Goal: Information Seeking & Learning: Learn about a topic

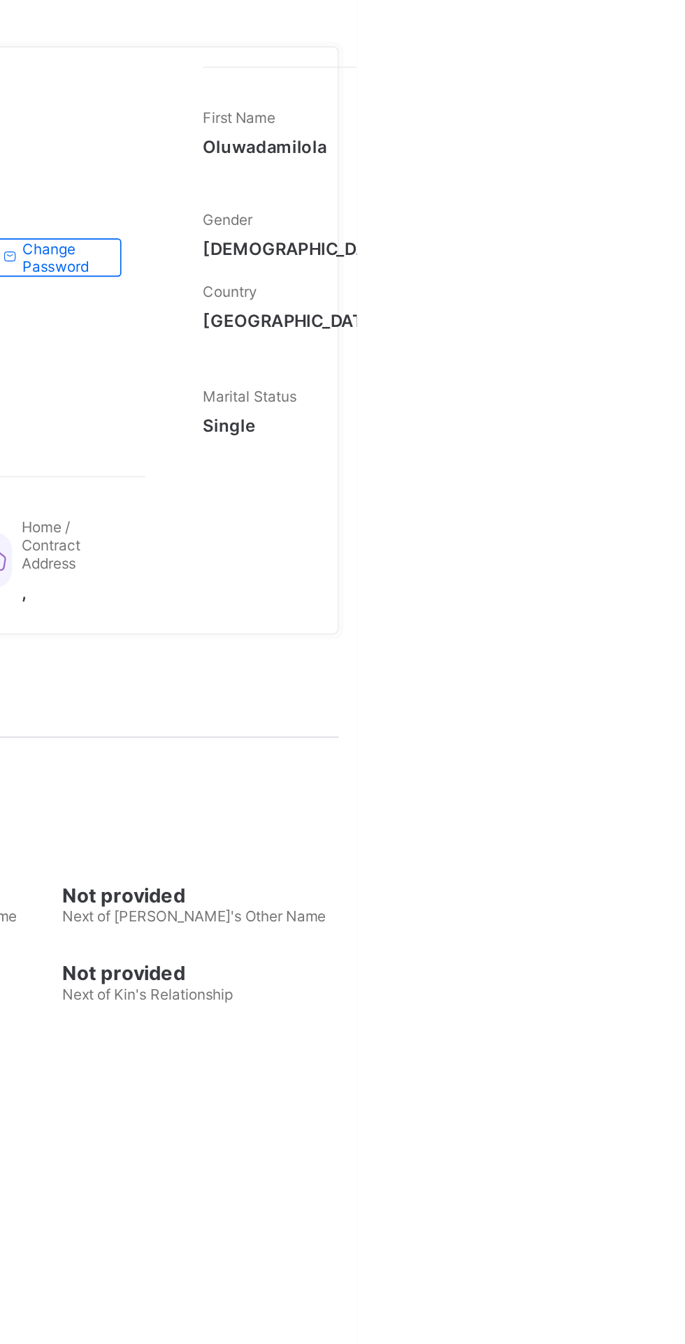
click at [674, 533] on div "Oluwadamilola Ademosun Active Request profile edit Change email Change Password…" at bounding box center [426, 400] width 517 height 661
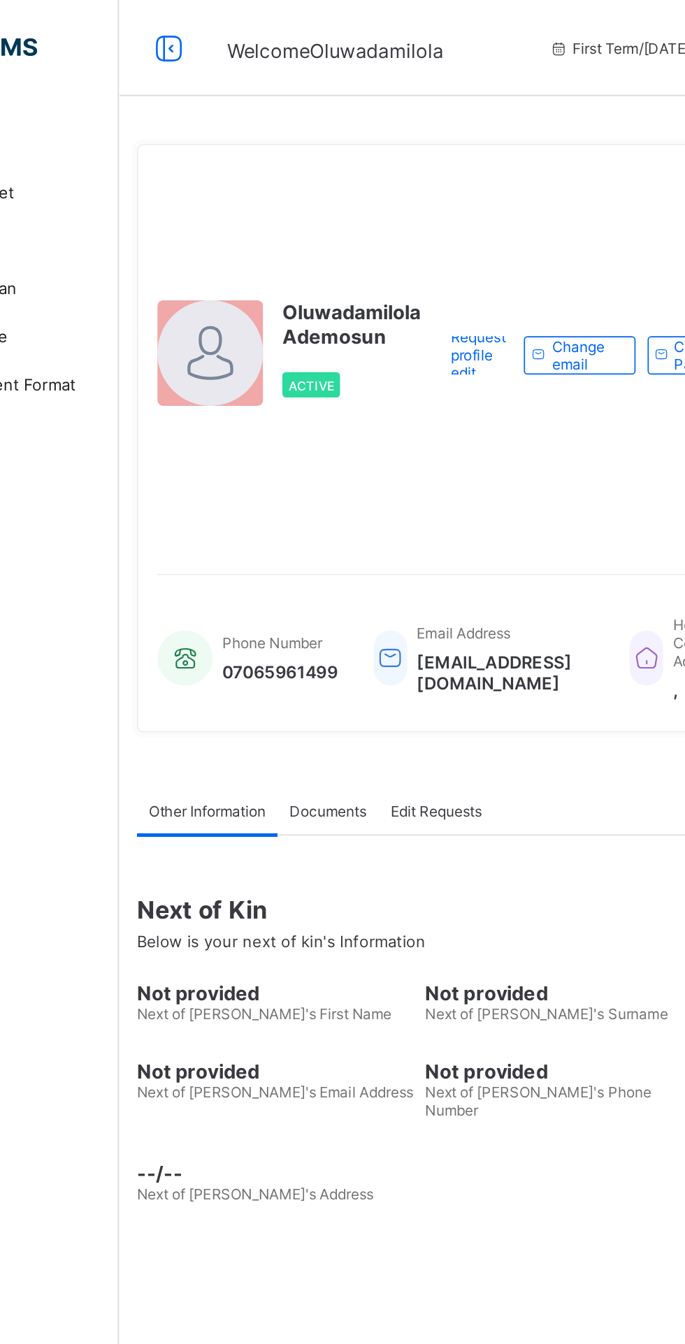
click at [190, 27] on icon at bounding box center [197, 28] width 24 height 20
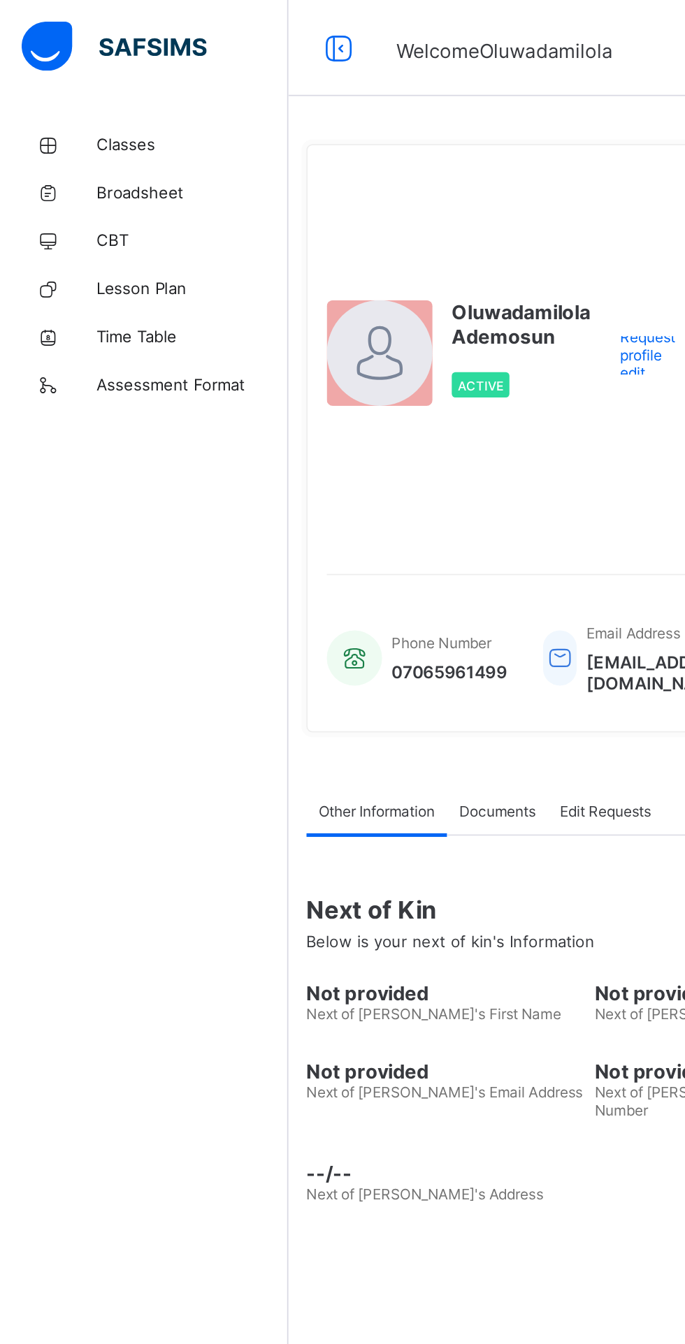
click at [75, 84] on span "Classes" at bounding box center [112, 83] width 112 height 11
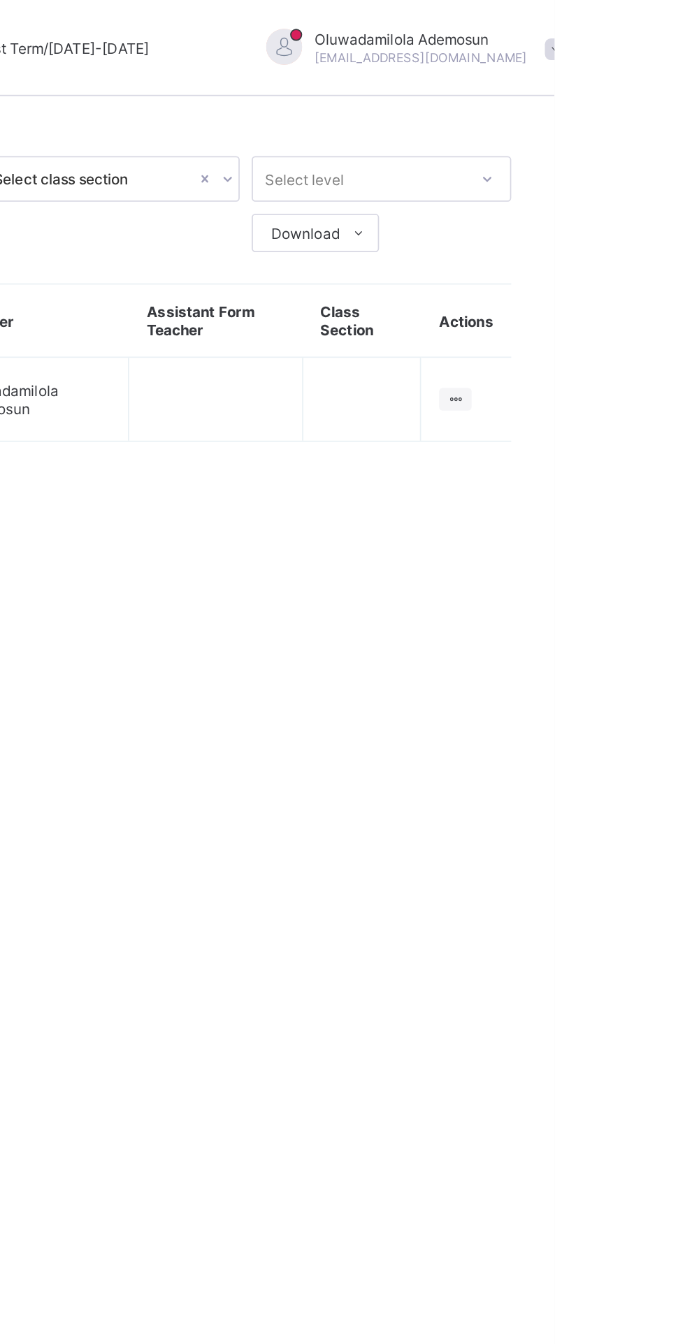
click at [0, 0] on ul "View Class" at bounding box center [0, 0] width 0 height 0
click at [0, 0] on div "View Class" at bounding box center [0, 0] width 0 height 0
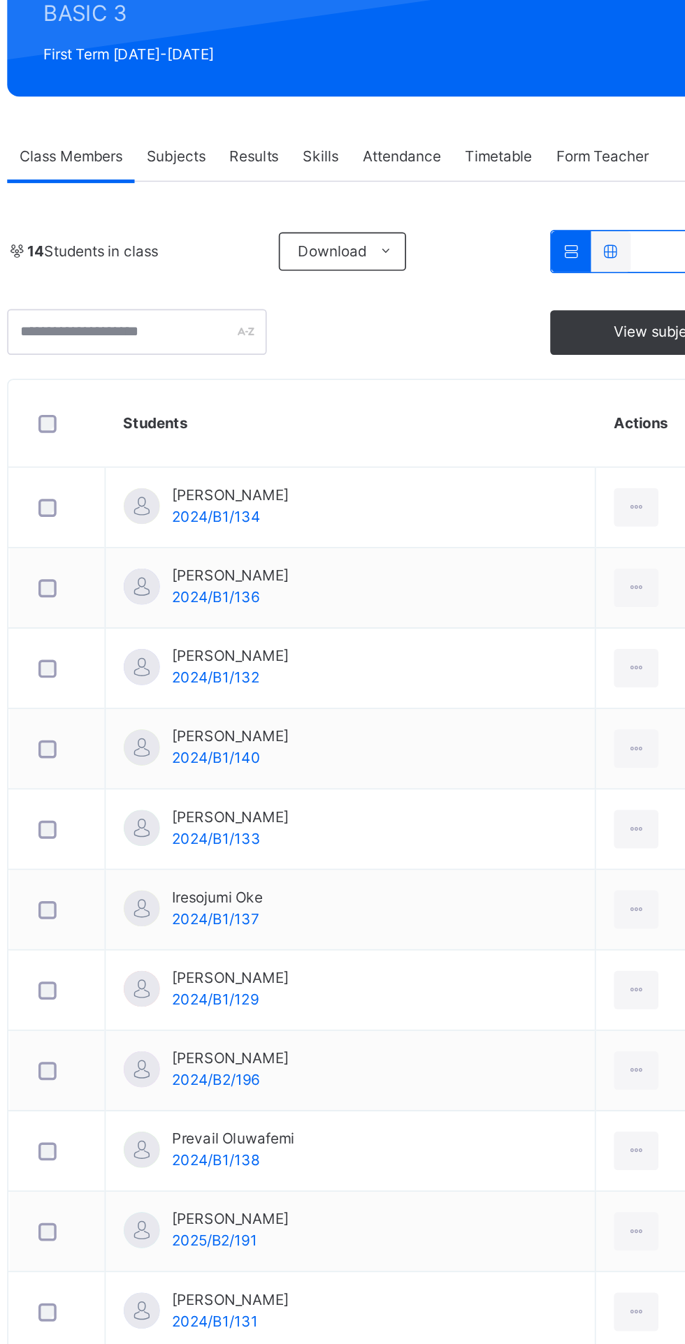
click at [293, 316] on span "Subjects" at bounding box center [291, 316] width 34 height 13
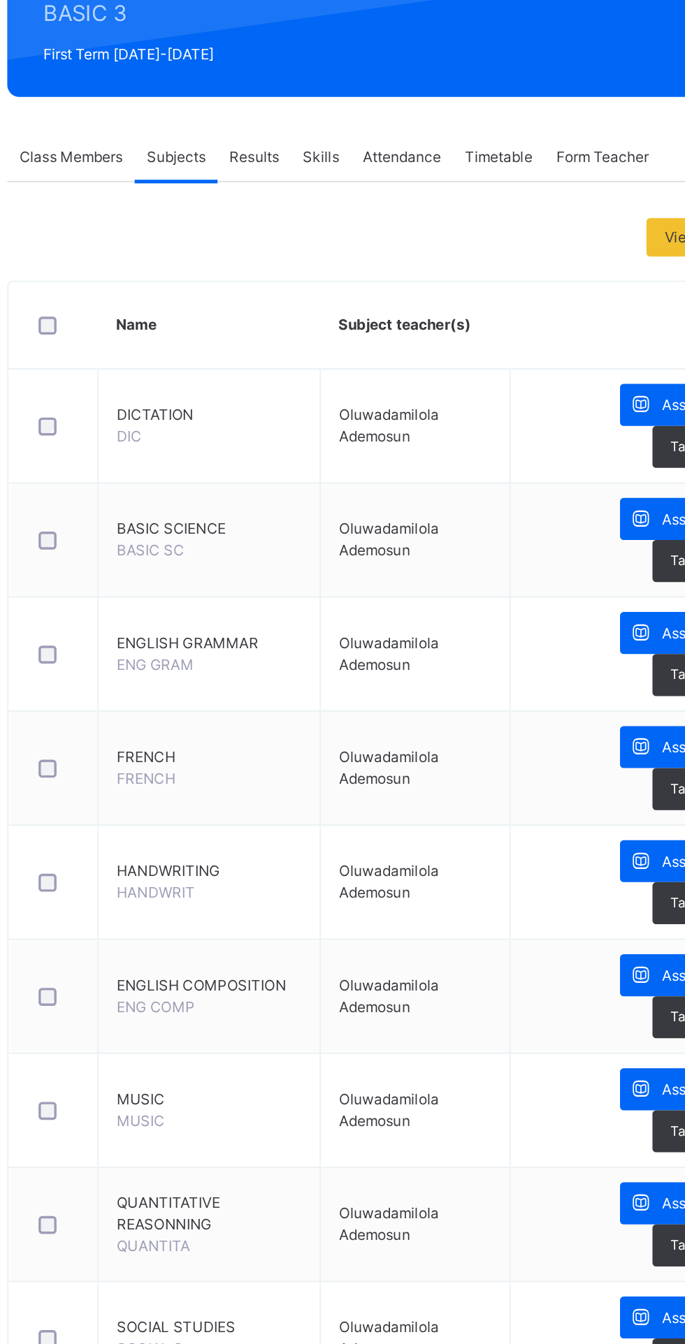
click at [347, 311] on span "Results" at bounding box center [336, 316] width 29 height 13
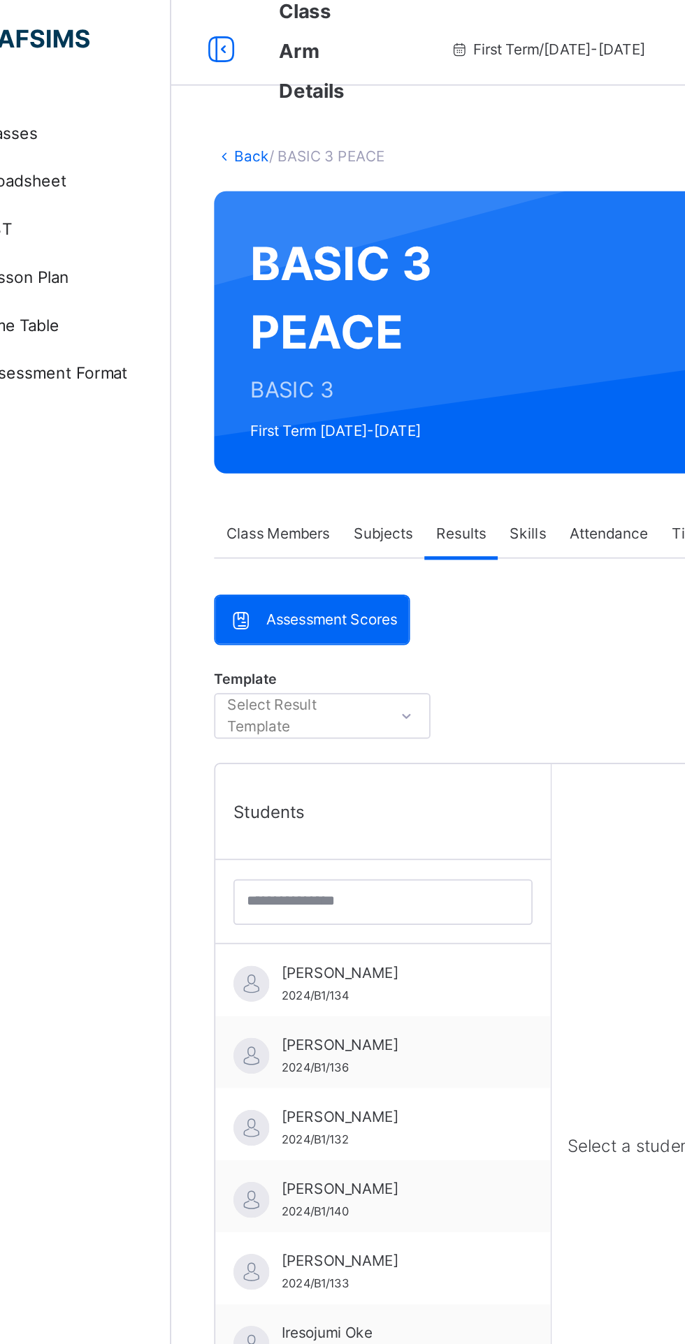
click at [233, 319] on span "Class Members" at bounding box center [230, 316] width 60 height 13
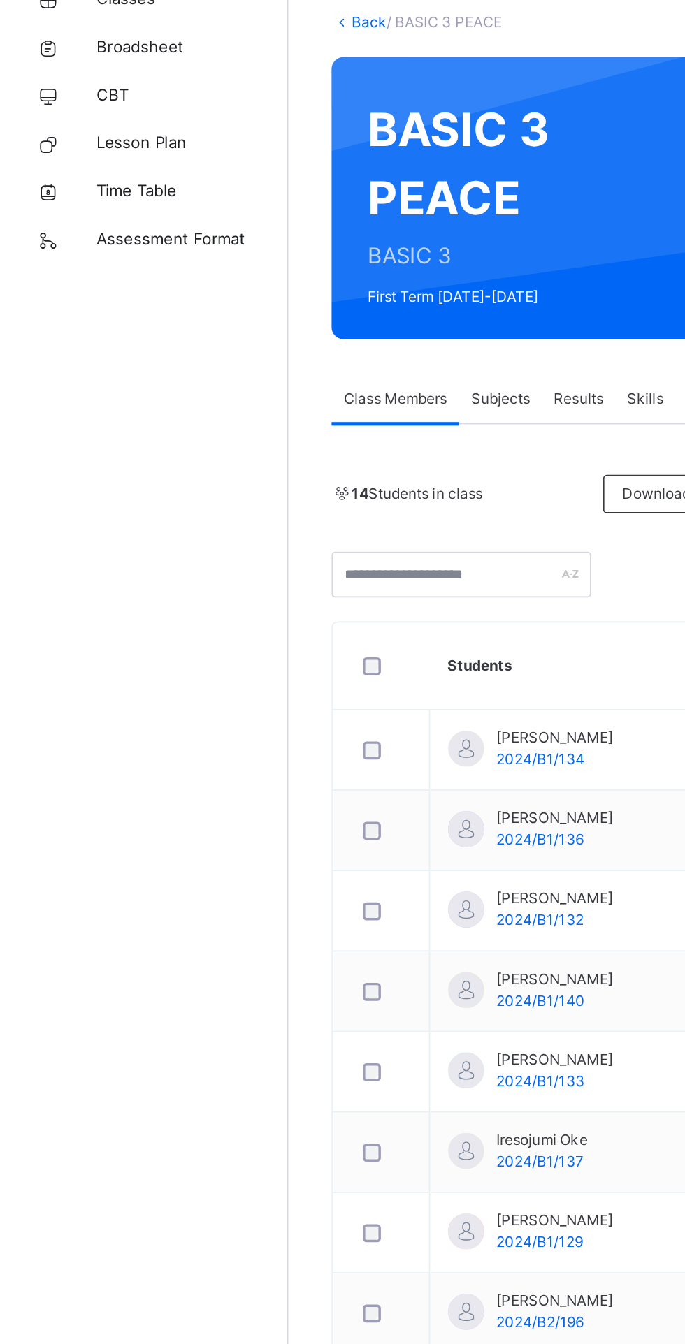
click at [303, 747] on span "Iresojumi Oke" at bounding box center [314, 747] width 53 height 13
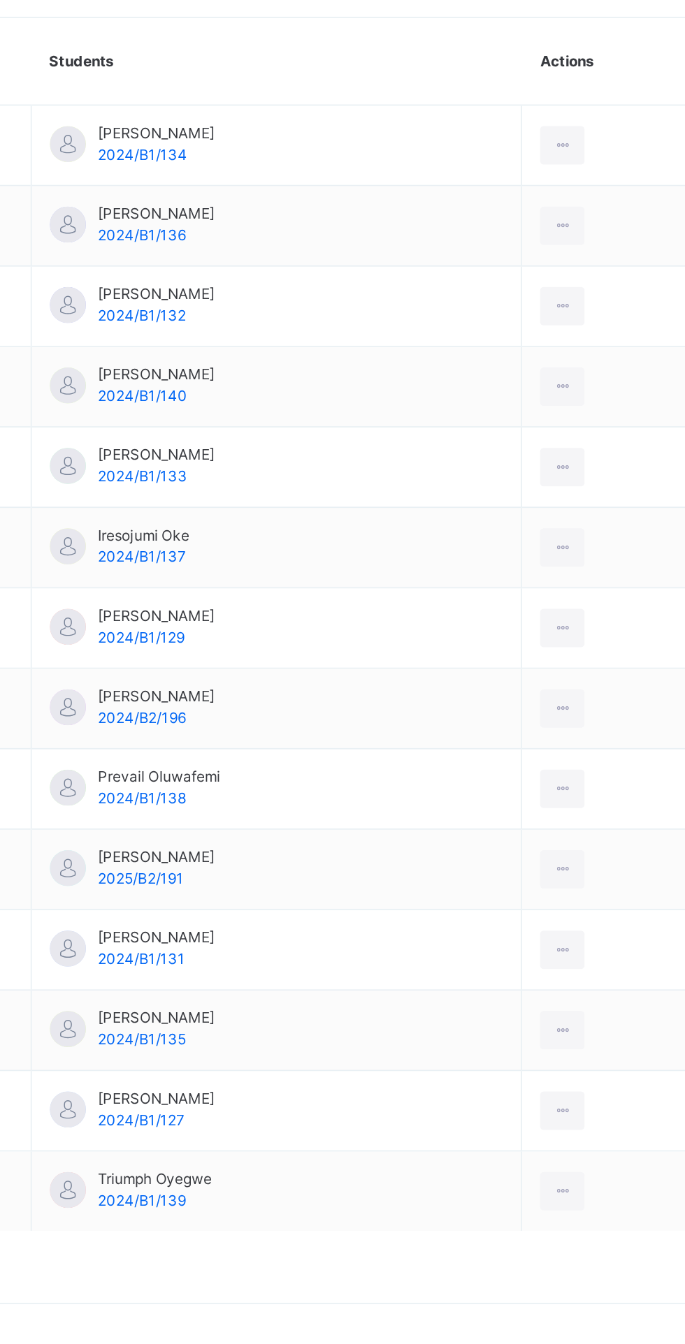
click at [564, 520] on icon at bounding box center [559, 520] width 12 height 13
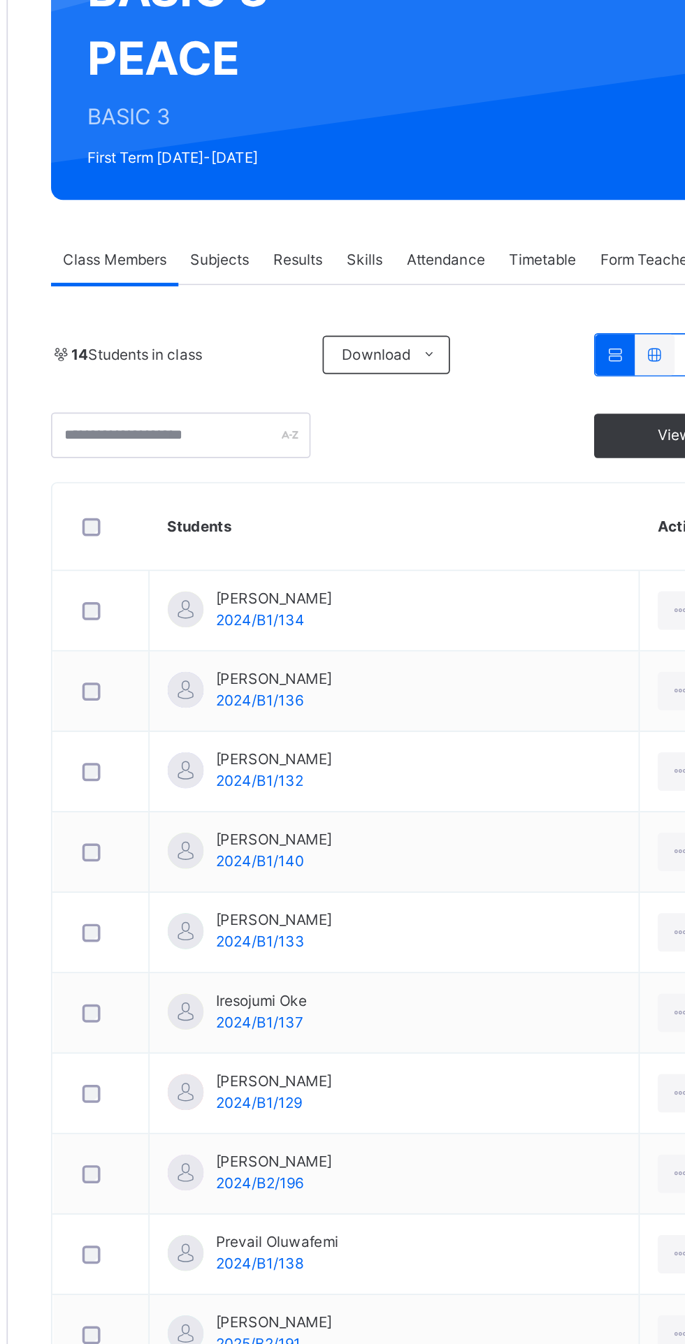
click at [337, 316] on span "Results" at bounding box center [336, 316] width 29 height 13
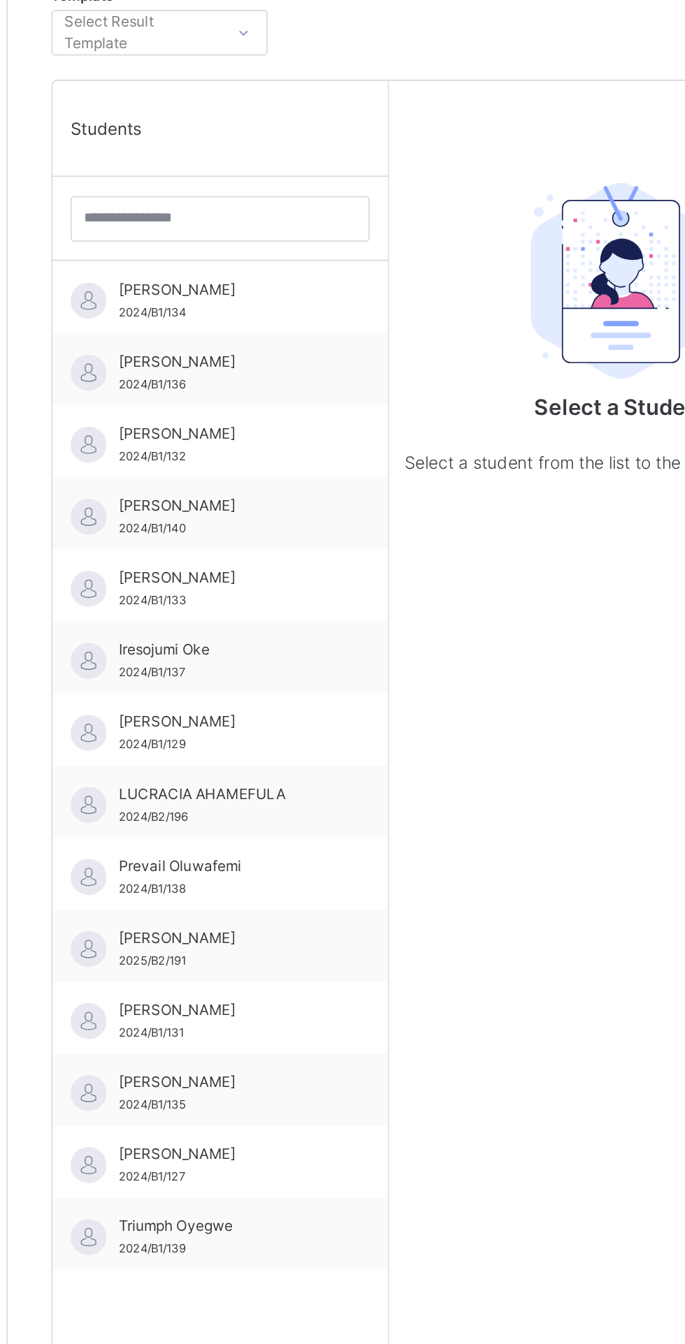
click at [276, 572] on span "[PERSON_NAME]" at bounding box center [294, 572] width 125 height 13
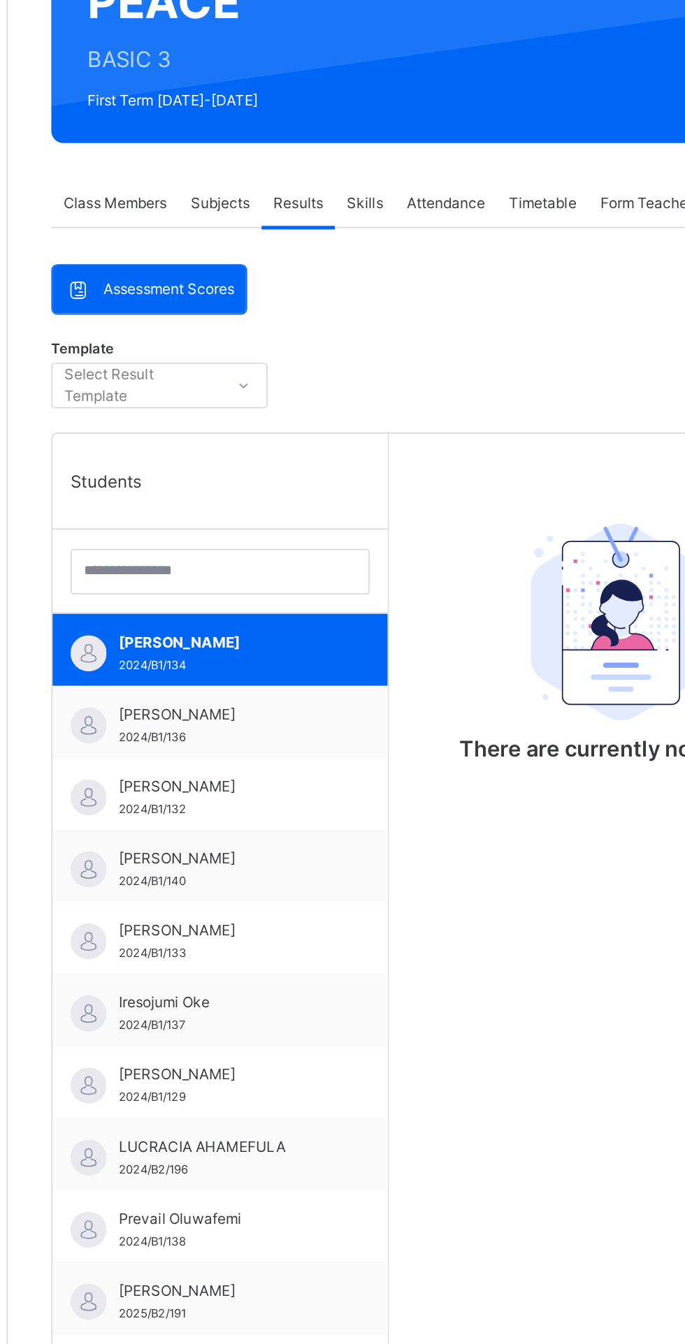
click at [295, 580] on div "Darasimi Mbam 2024/B1/134" at bounding box center [294, 578] width 125 height 25
click at [292, 316] on span "Subjects" at bounding box center [291, 316] width 34 height 13
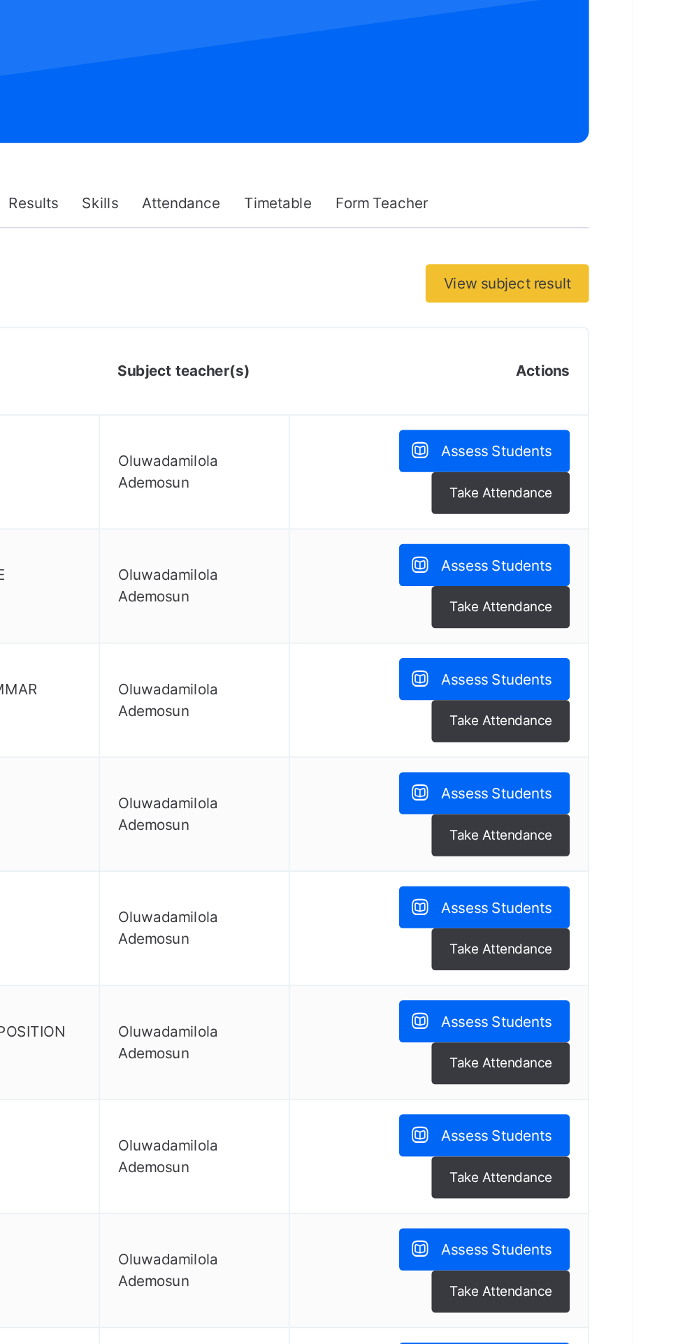
click at [610, 462] on span "Assess Students" at bounding box center [605, 461] width 64 height 13
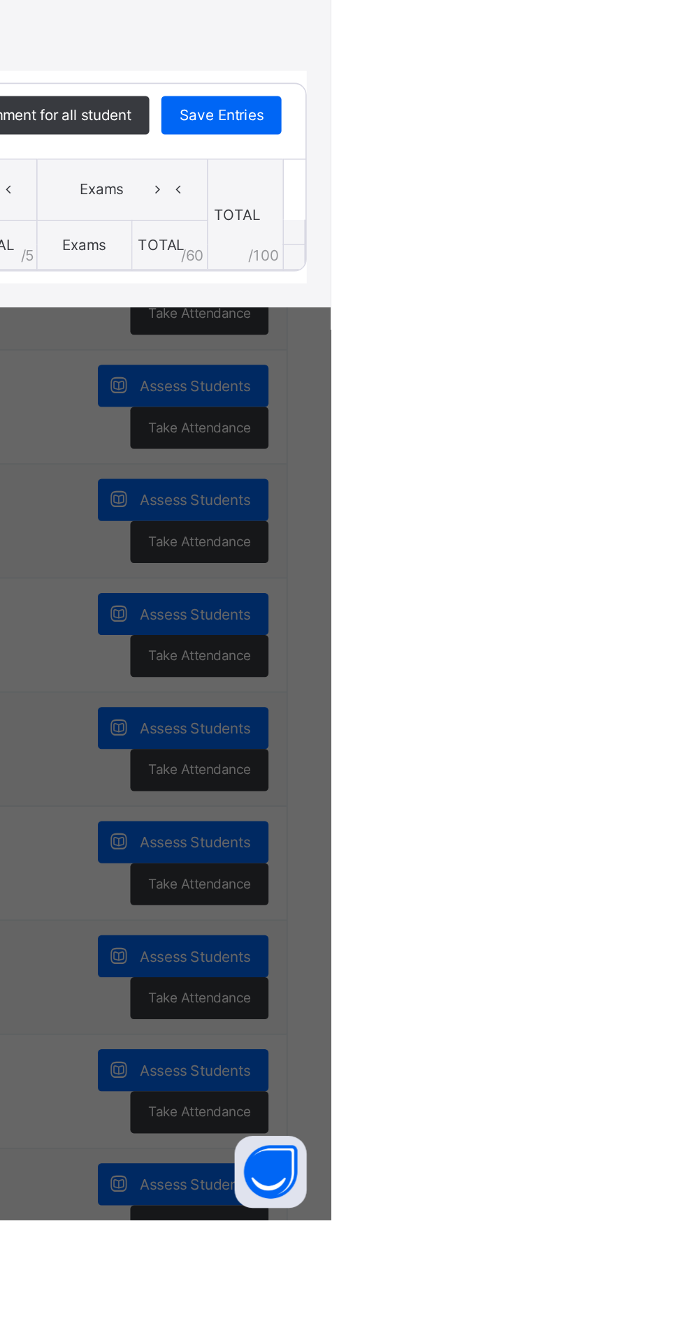
click at [671, 564] on div "×" at bounding box center [660, 554] width 21 height 19
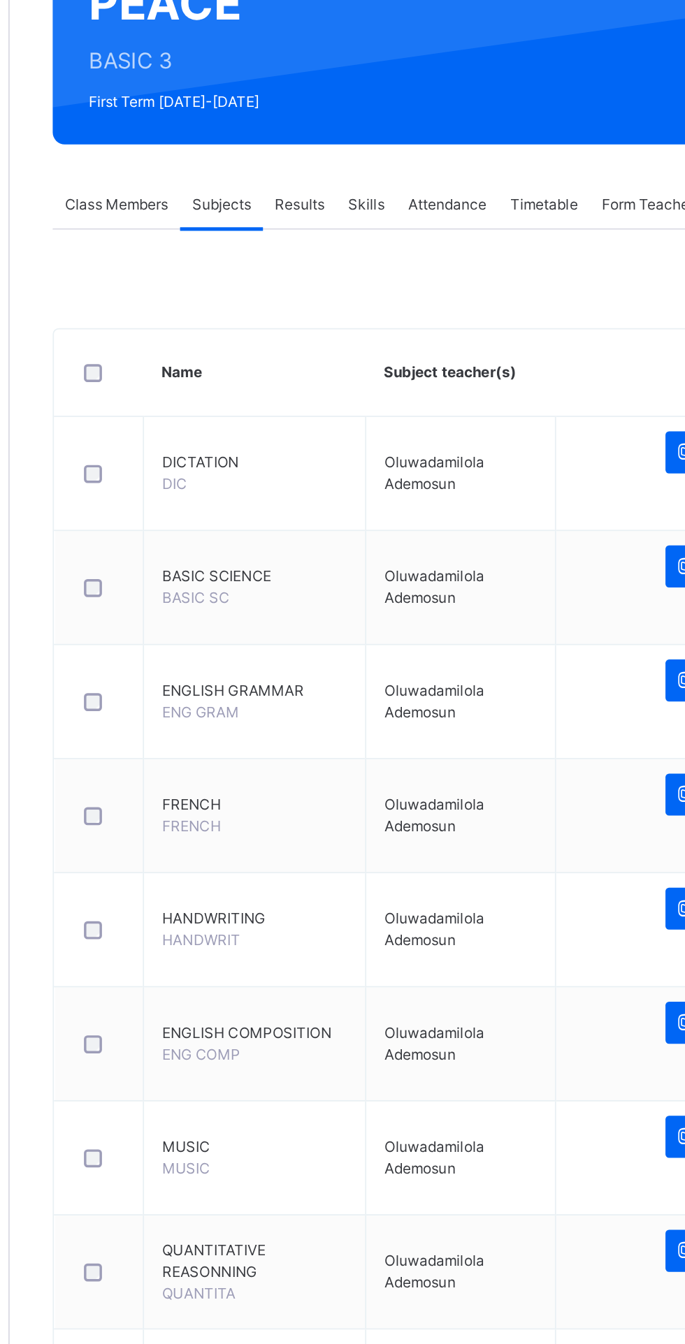
click at [233, 315] on span "Class Members" at bounding box center [230, 316] width 60 height 13
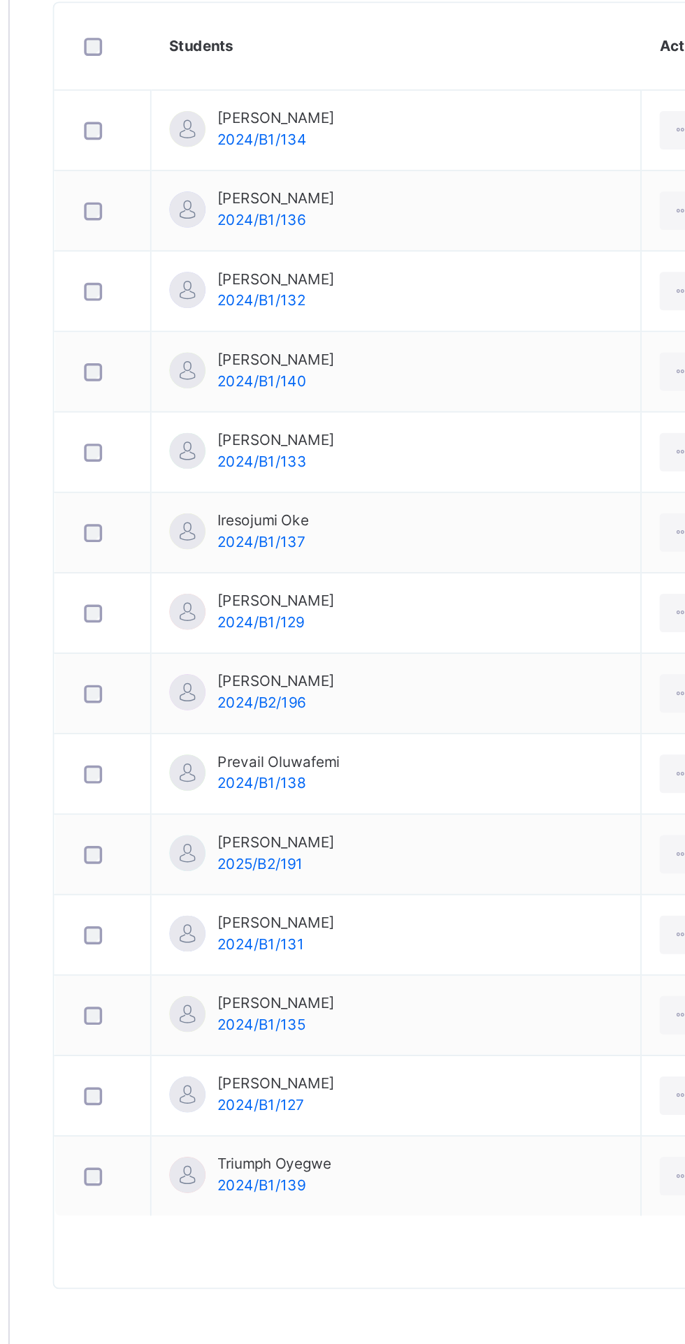
click at [328, 841] on span "[PERSON_NAME]" at bounding box center [322, 841] width 68 height 13
